Goal: Task Accomplishment & Management: Manage account settings

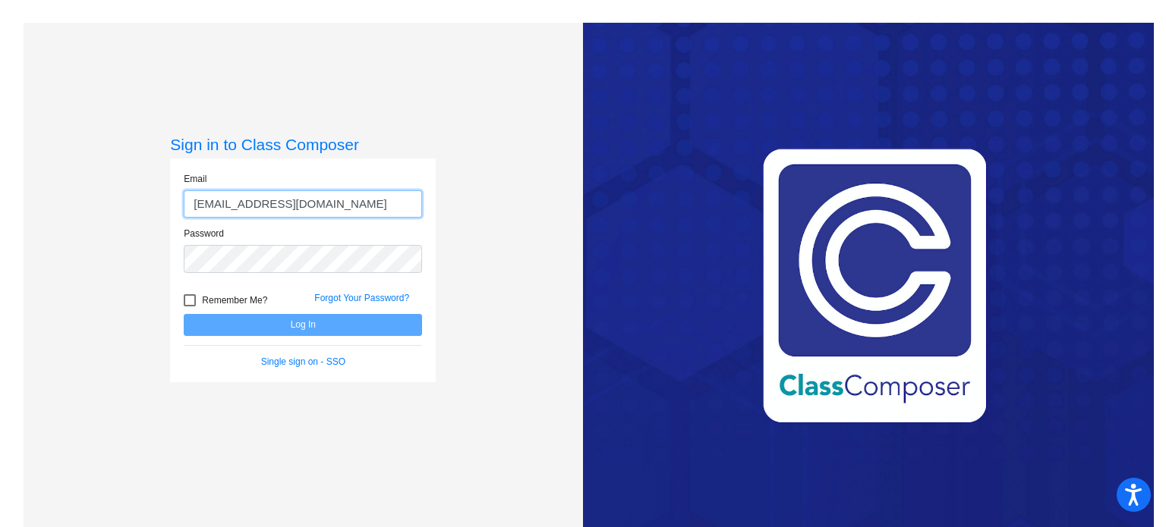
type input "[EMAIL_ADDRESS][DOMAIN_NAME]"
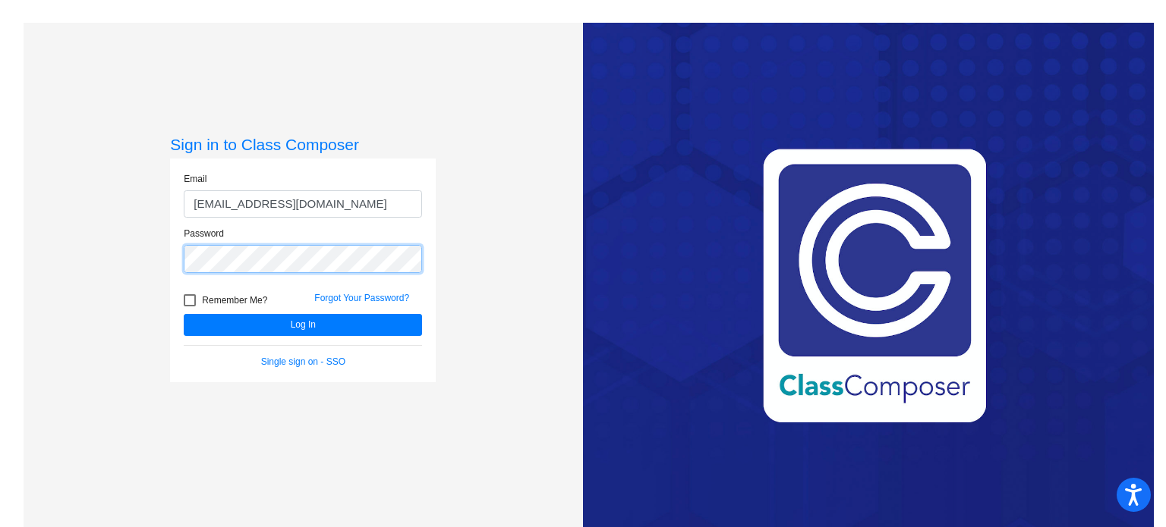
click at [184, 314] on button "Log In" at bounding box center [303, 325] width 238 height 22
click at [0, 247] on mat-sidenav-content "Sign in to Class Composer Email [EMAIL_ADDRESS][DOMAIN_NAME] Password Remember …" at bounding box center [583, 263] width 1166 height 527
click at [184, 314] on button "Log In" at bounding box center [303, 325] width 238 height 22
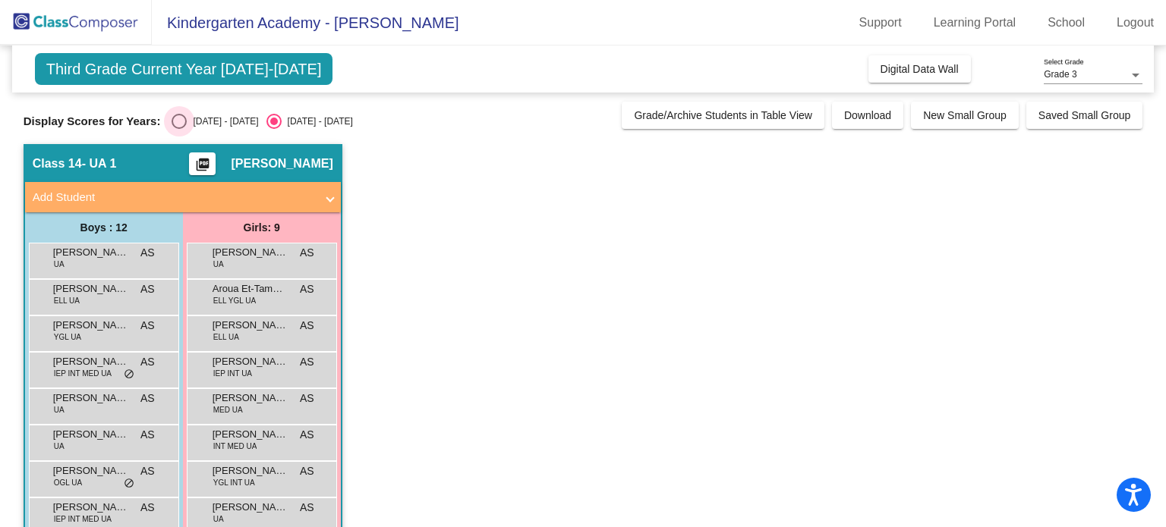
click at [203, 124] on div "[DATE] - [DATE]" at bounding box center [222, 122] width 71 height 14
click at [179, 129] on input "[DATE] - [DATE]" at bounding box center [178, 129] width 1 height 1
radio input "true"
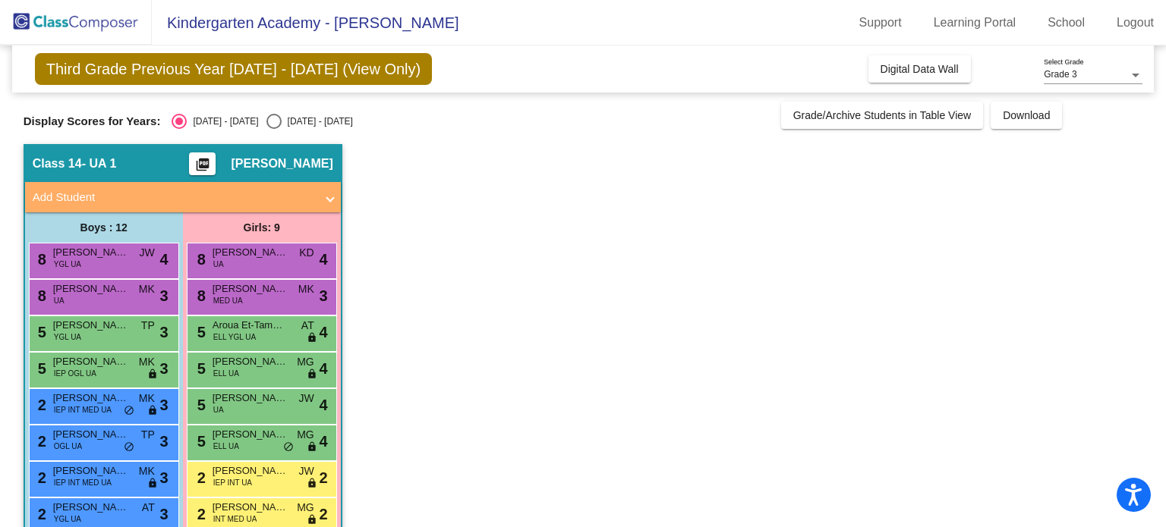
scroll to position [152, 0]
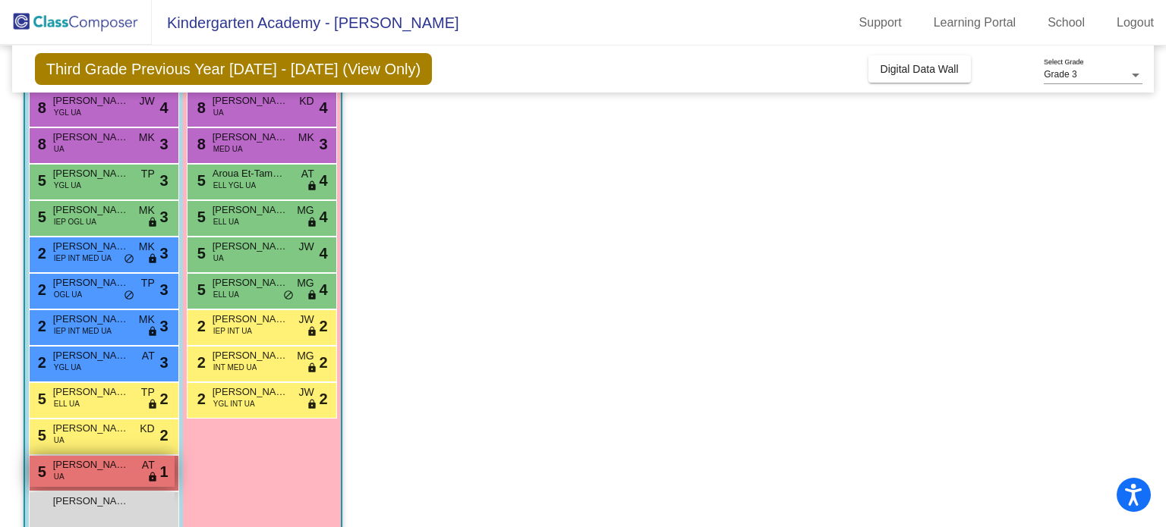
click at [89, 482] on div "5 [PERSON_NAME] UA AT lock do_not_disturb_alt 1" at bounding box center [102, 471] width 145 height 31
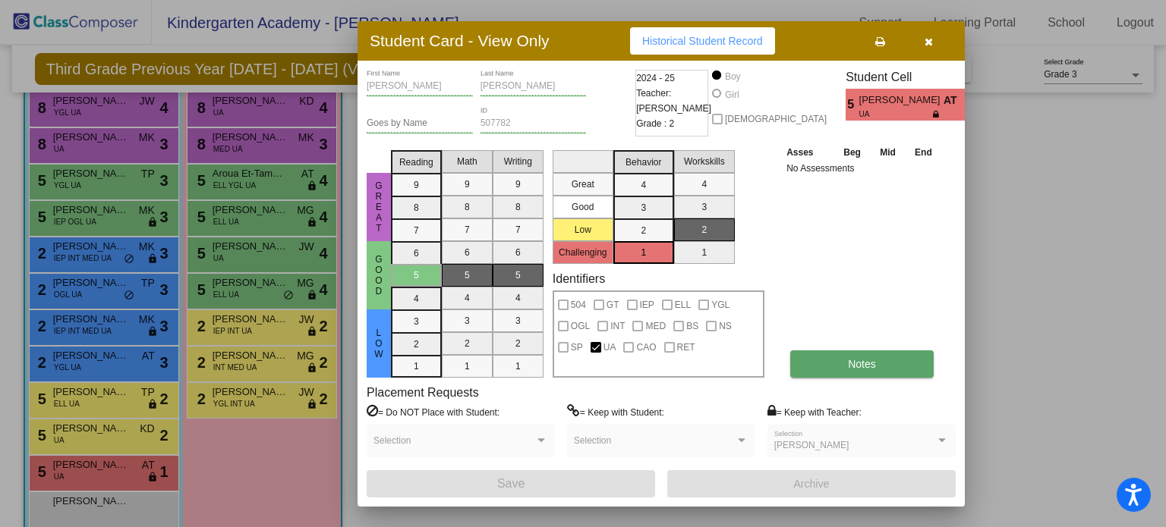
click at [905, 373] on button "Notes" at bounding box center [861, 364] width 143 height 27
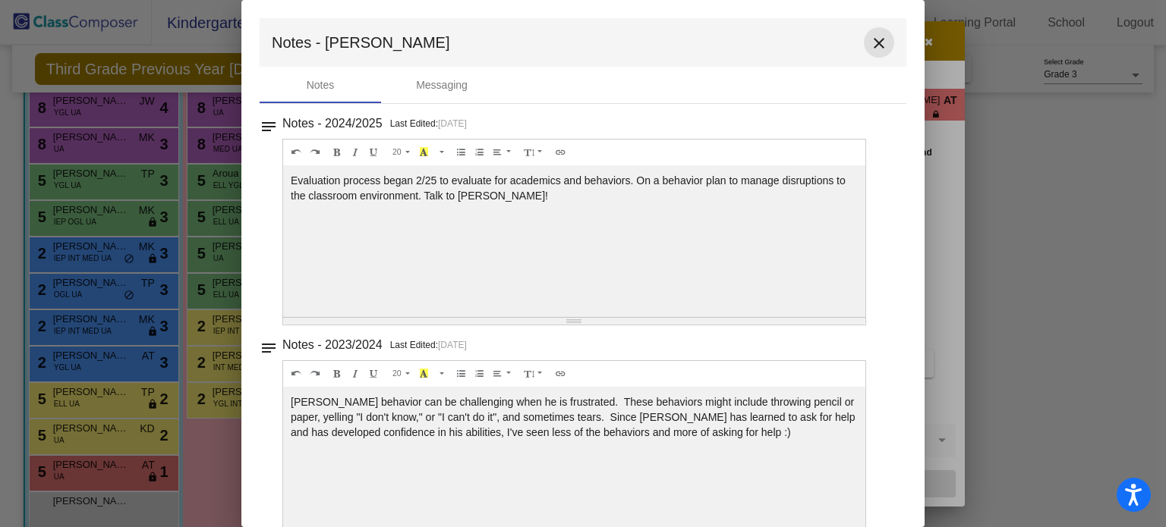
click at [873, 51] on mat-icon "close" at bounding box center [879, 43] width 18 height 18
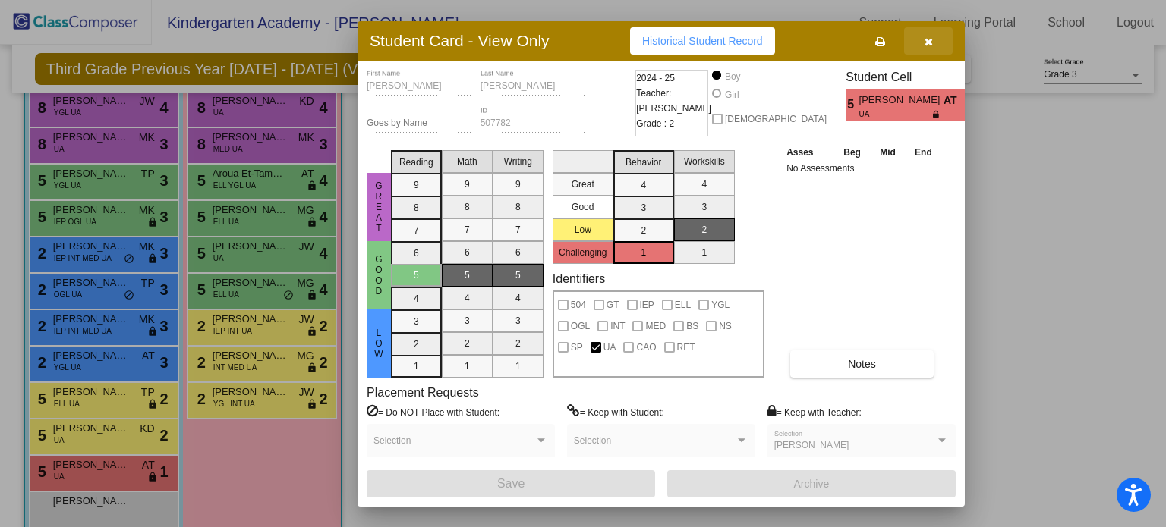
click at [926, 43] on icon "button" at bounding box center [928, 41] width 8 height 11
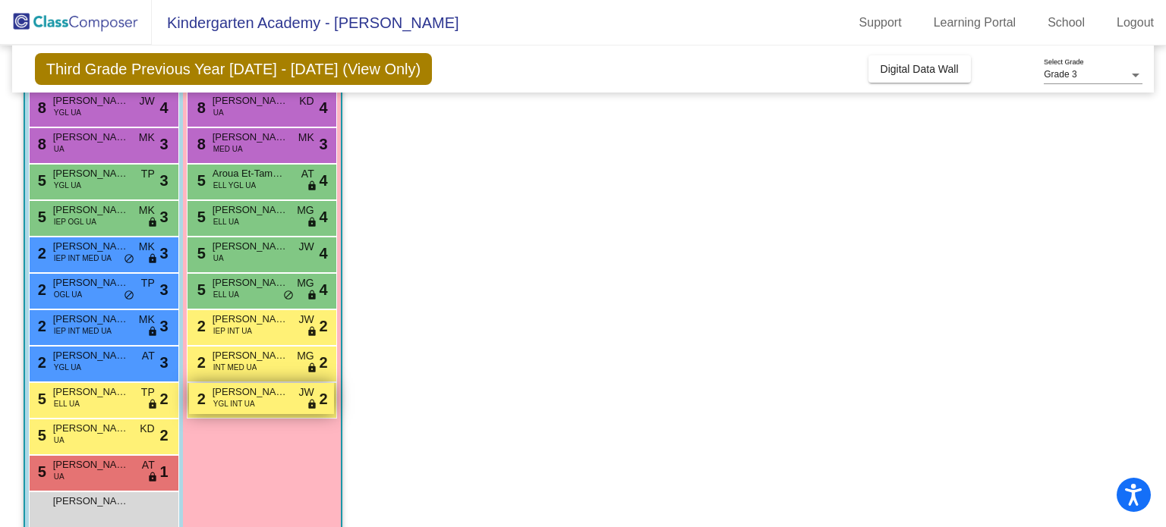
click at [290, 391] on div "2 [PERSON_NAME] YGL INT UA JW lock do_not_disturb_alt 2" at bounding box center [261, 398] width 145 height 31
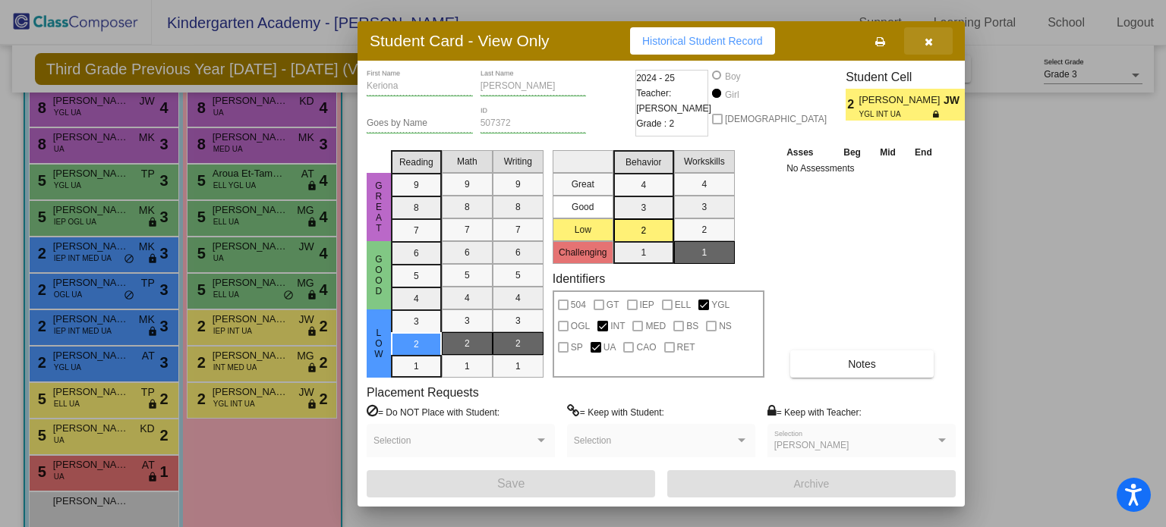
click at [932, 50] on button "button" at bounding box center [928, 40] width 49 height 27
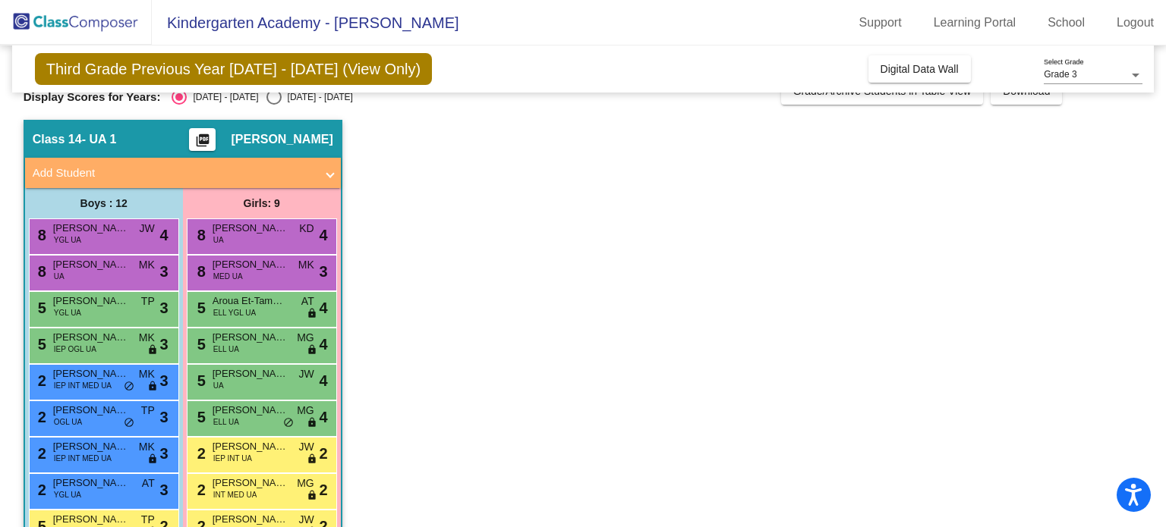
scroll to position [0, 0]
